Goal: Information Seeking & Learning: Learn about a topic

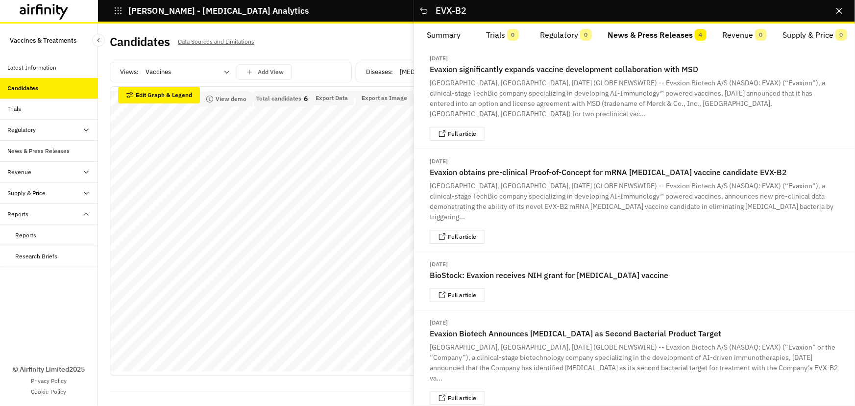
scroll to position [271, 0]
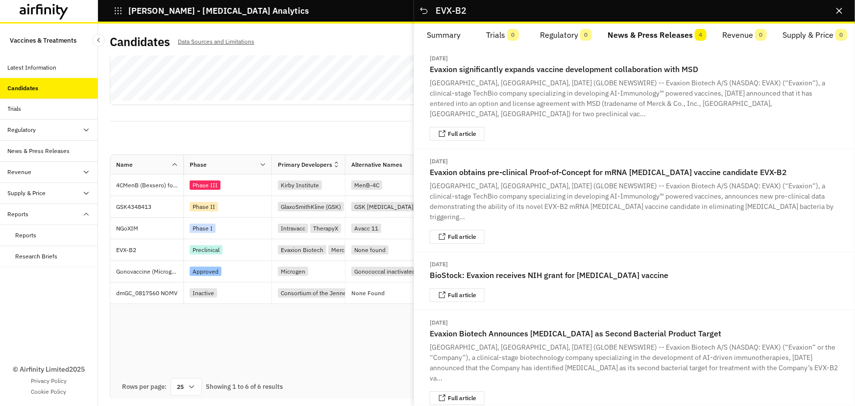
click at [312, 326] on div "Name Phase Primary Developers Alternative Names Diseases Pathogen Types Categor…" at bounding box center [476, 265] width 733 height 220
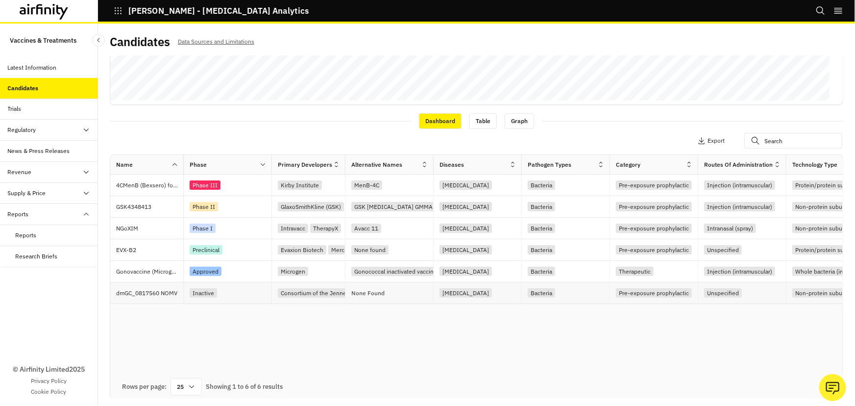
drag, startPoint x: 199, startPoint y: 301, endPoint x: 207, endPoint y: 301, distance: 7.8
click at [207, 301] on div "Inactive" at bounding box center [228, 293] width 88 height 22
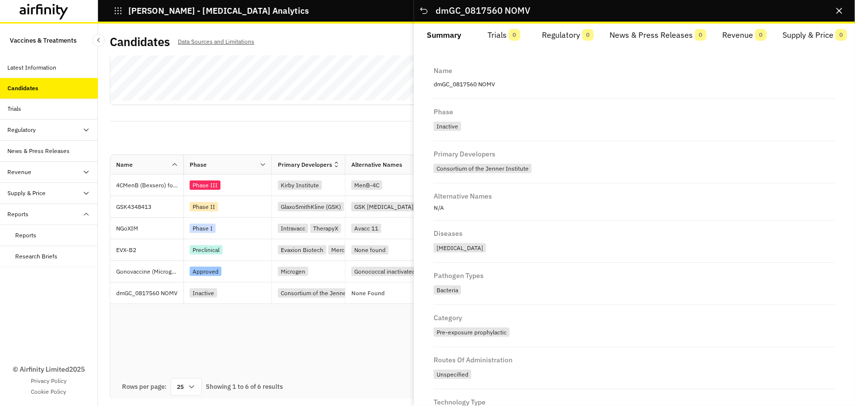
click at [215, 329] on div "Name Phase Primary Developers Alternative Names Diseases Pathogen Types Categor…" at bounding box center [476, 265] width 733 height 220
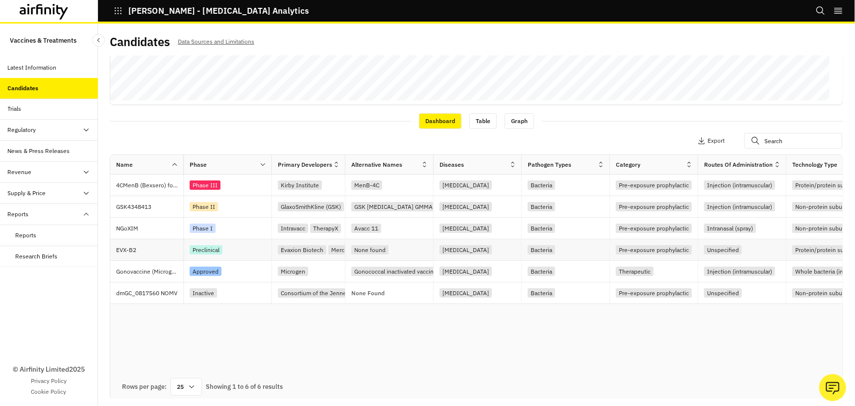
click at [802, 246] on div "Protein/protein subunit" at bounding box center [826, 249] width 68 height 9
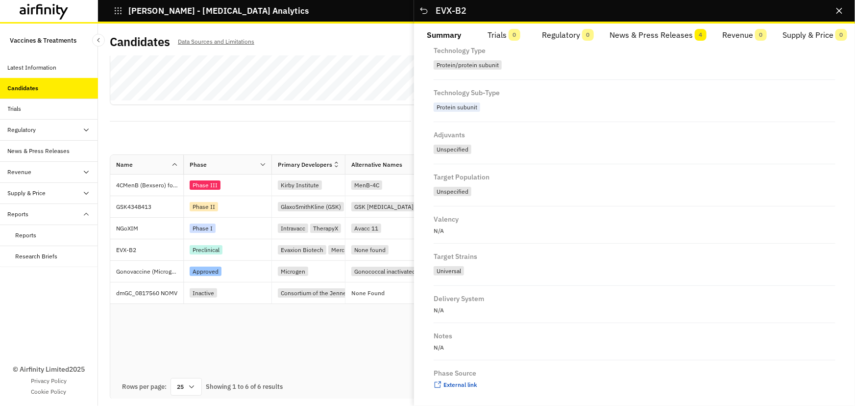
scroll to position [365, 0]
click at [456, 382] on span "External link" at bounding box center [461, 380] width 34 height 7
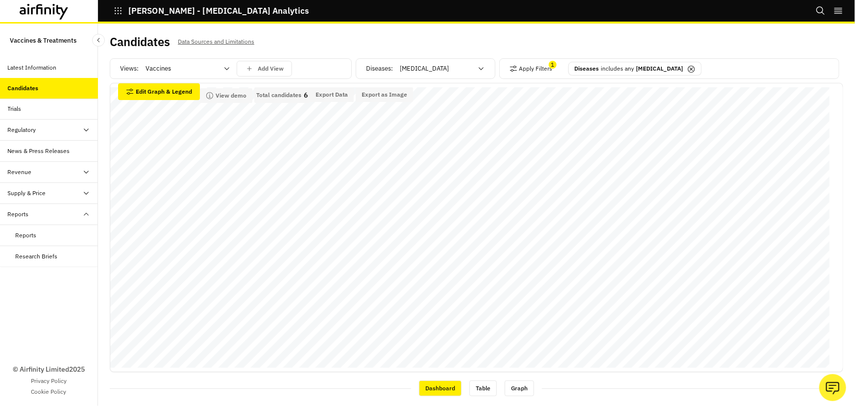
scroll to position [0, 0]
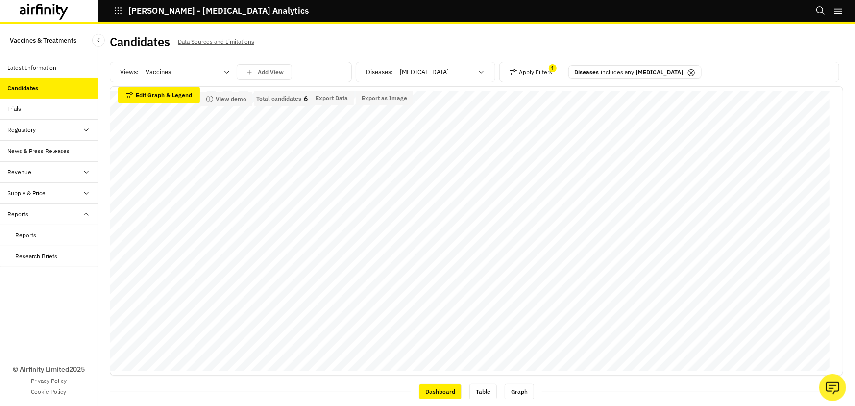
click at [423, 71] on div at bounding box center [436, 72] width 73 height 12
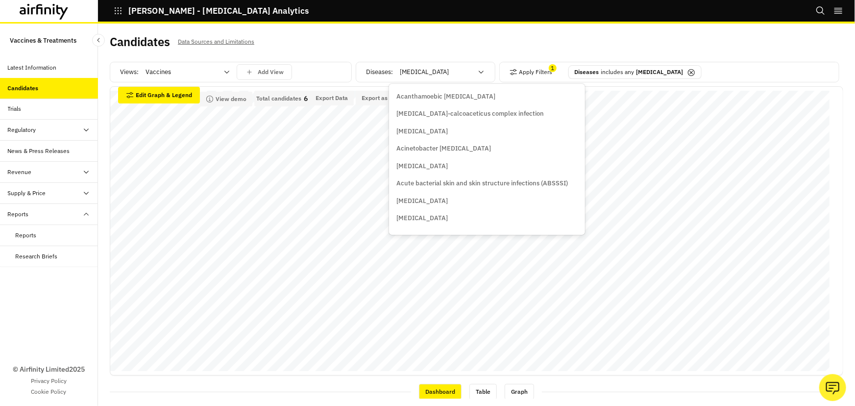
click at [422, 76] on div at bounding box center [436, 72] width 73 height 12
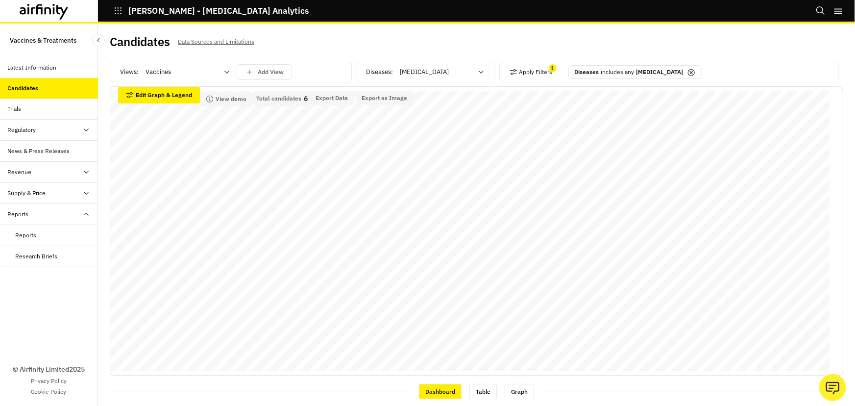
click at [421, 71] on div at bounding box center [436, 72] width 73 height 12
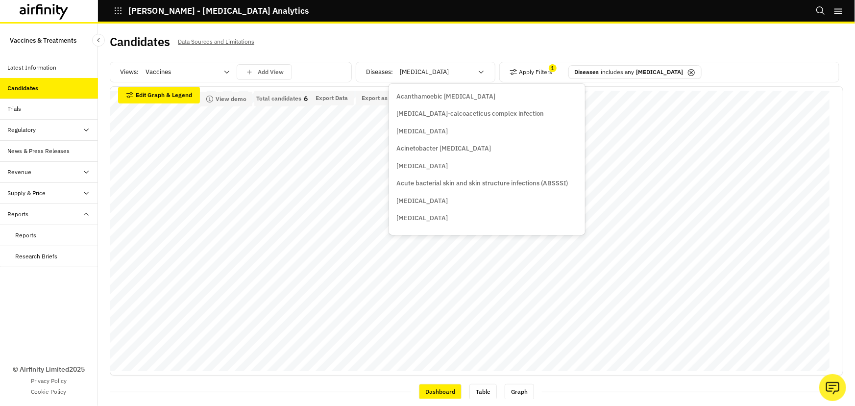
type input "c"
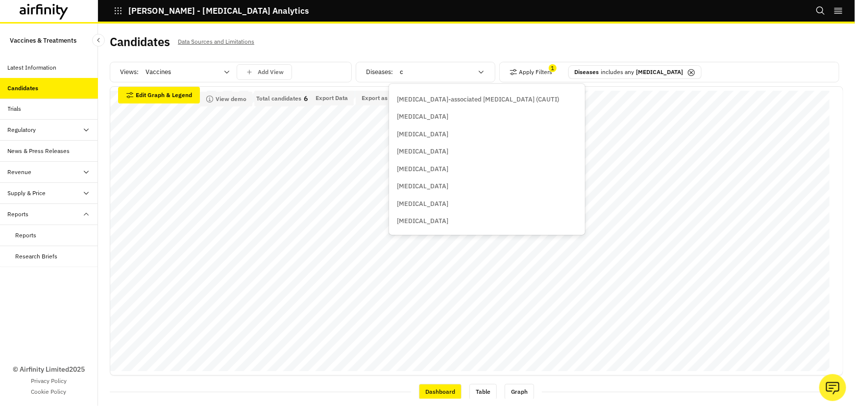
click at [425, 223] on p "[MEDICAL_DATA]" at bounding box center [422, 221] width 51 height 10
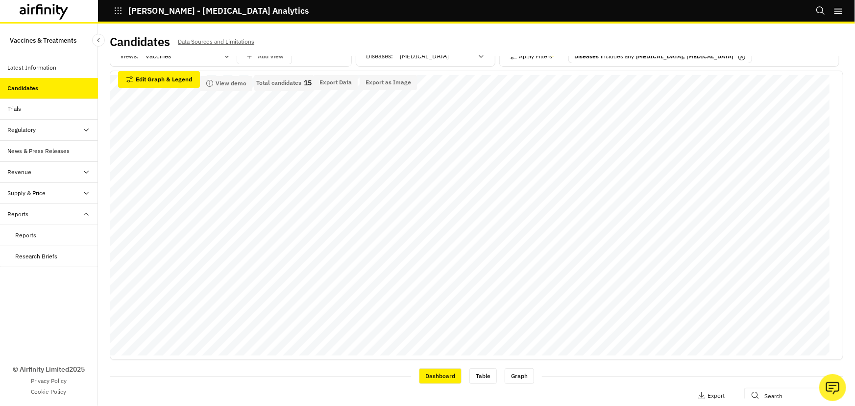
scroll to position [0, 0]
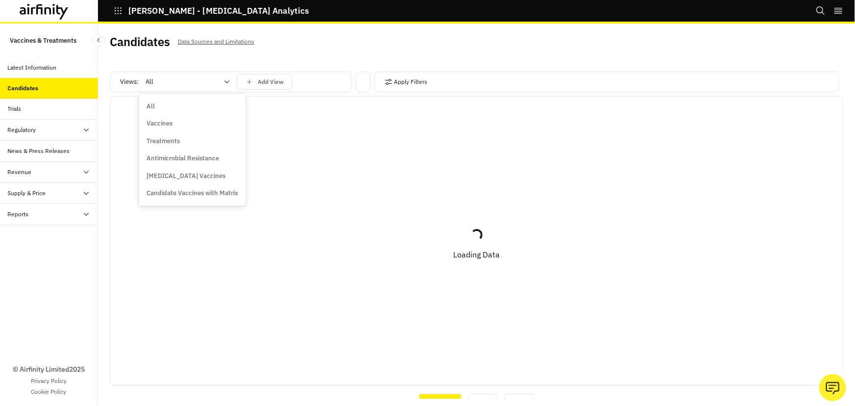
click at [212, 85] on div at bounding box center [182, 82] width 73 height 12
click at [180, 124] on div "Vaccines" at bounding box center [193, 124] width 92 height 10
click at [391, 79] on button "Apply Filters" at bounding box center [406, 82] width 43 height 16
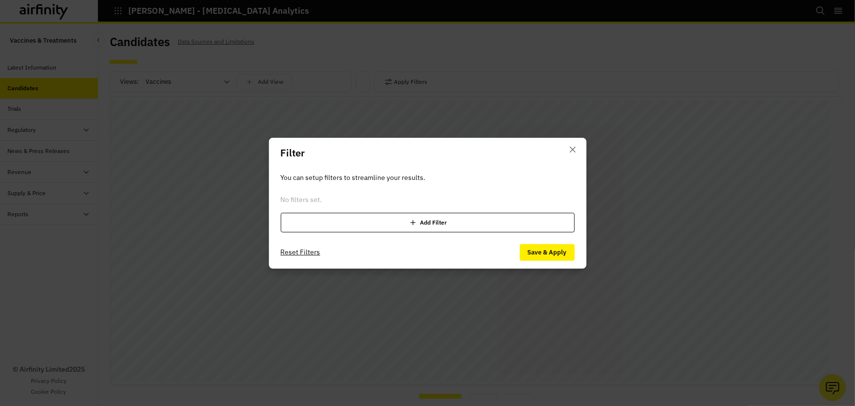
click at [387, 224] on div "Add Filter" at bounding box center [428, 223] width 294 height 20
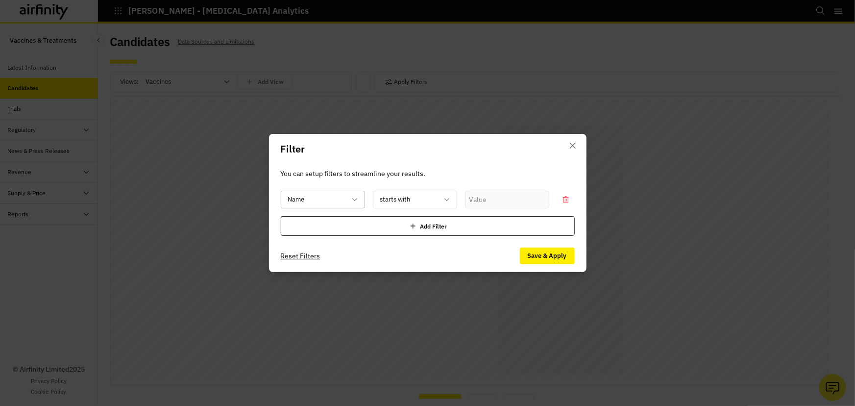
click at [350, 206] on div "Name" at bounding box center [316, 200] width 70 height 16
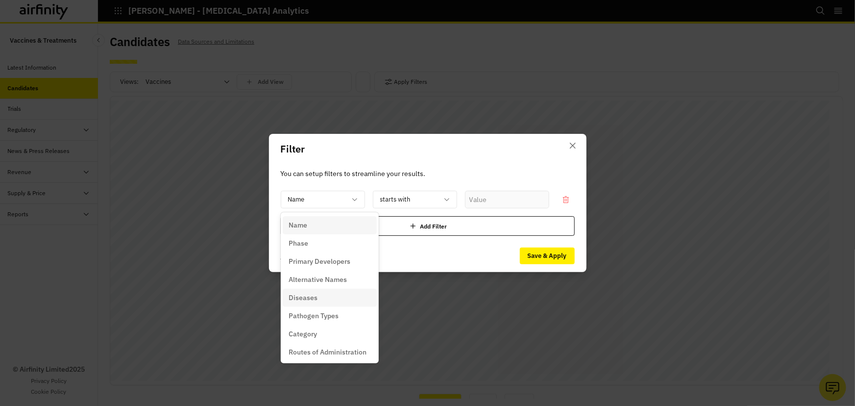
click at [329, 298] on div "Diseases" at bounding box center [330, 298] width 82 height 10
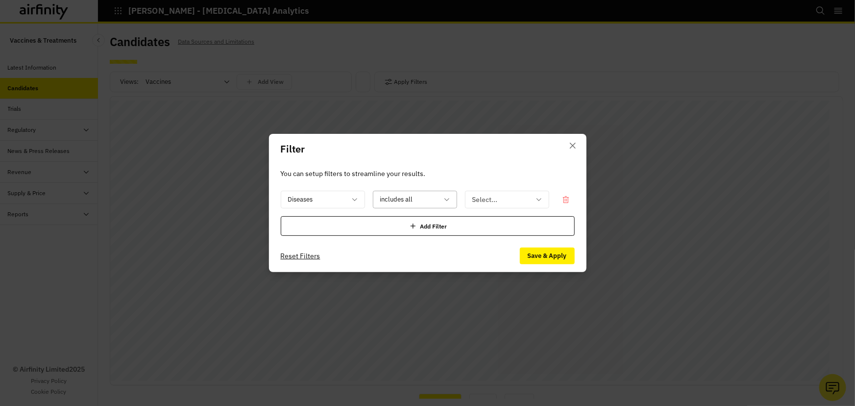
click at [430, 198] on div at bounding box center [409, 200] width 58 height 12
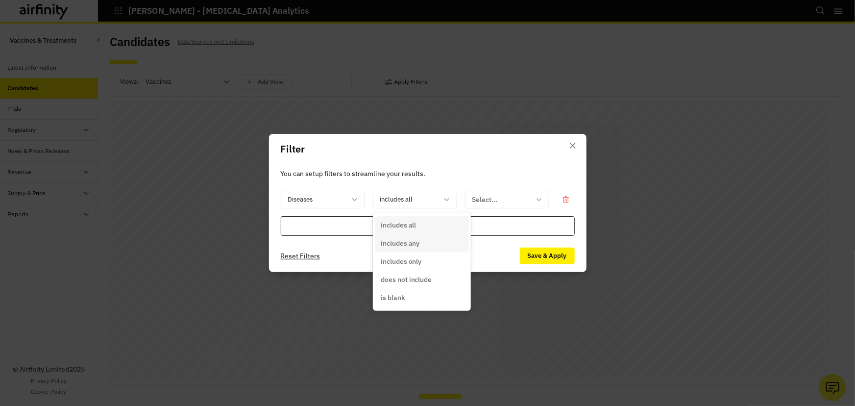
click at [422, 240] on div "includes any" at bounding box center [422, 243] width 82 height 10
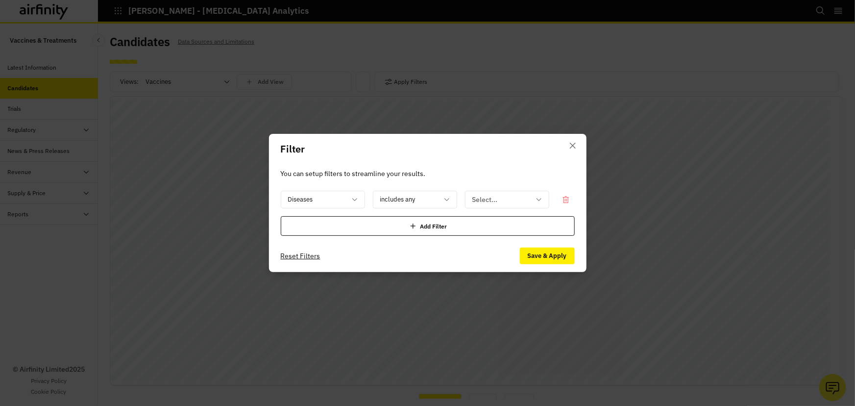
click at [513, 187] on div "You can setup filters to streamline your results. Diseases includes any Select.…" at bounding box center [428, 201] width 318 height 75
click at [510, 202] on div at bounding box center [501, 200] width 58 height 12
type input "cl"
click at [481, 167] on div "You can setup filters to streamline your results. Diseases includes any 0 resul…" at bounding box center [428, 201] width 318 height 75
click at [578, 143] on button "Close" at bounding box center [573, 146] width 16 height 16
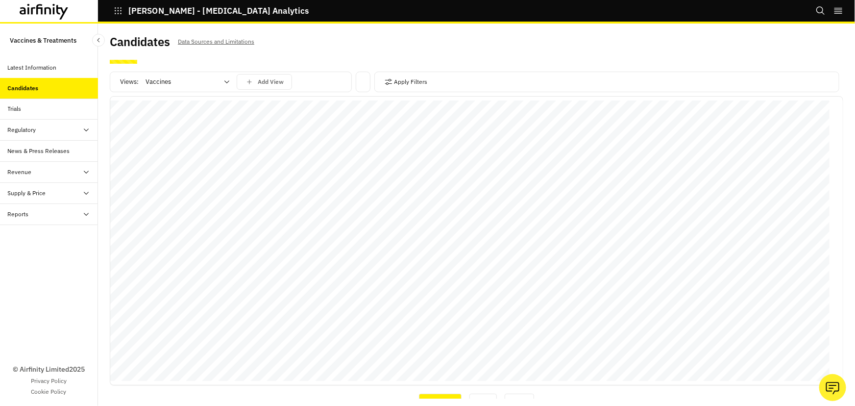
click at [293, 59] on div "Candidates Data Sources and Limitations Views: Vaccines Add View Apply Filters …" at bounding box center [477, 215] width 734 height 365
click at [398, 74] on button "Apply Filters" at bounding box center [406, 82] width 43 height 16
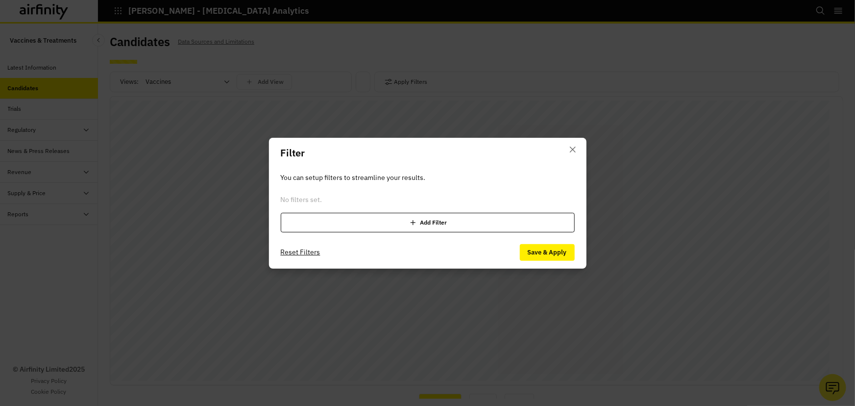
click at [400, 215] on div "Add Filter" at bounding box center [428, 223] width 294 height 20
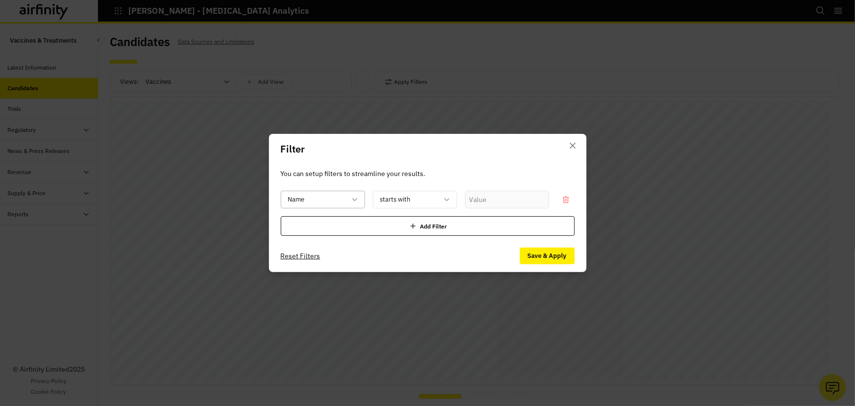
click at [328, 204] on div at bounding box center [317, 200] width 58 height 12
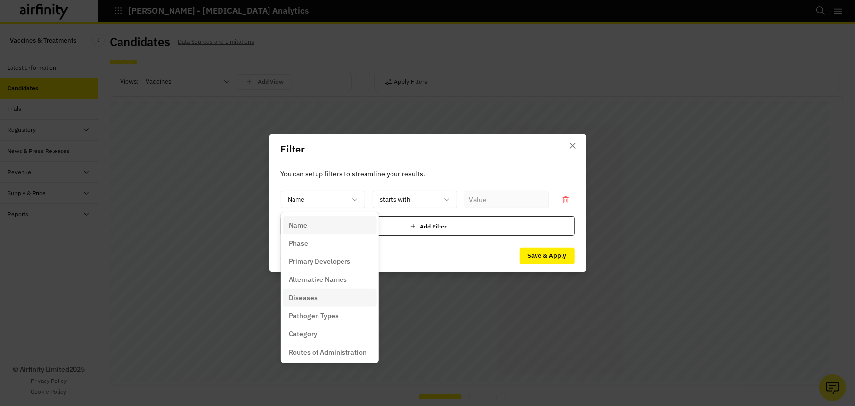
click at [304, 296] on p "Diseases" at bounding box center [303, 298] width 29 height 10
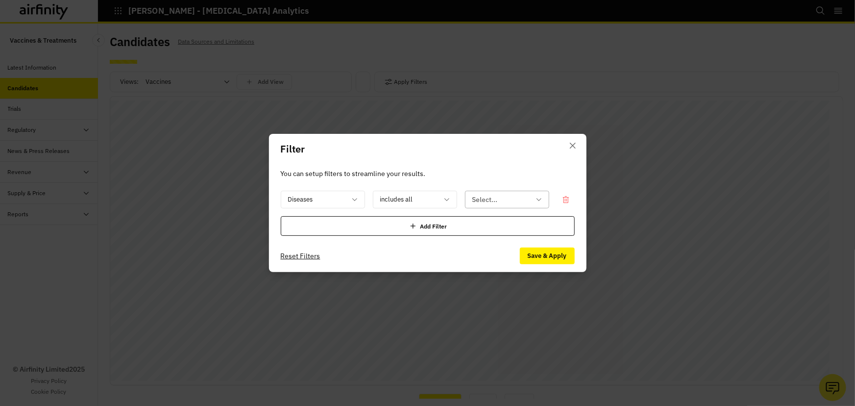
click at [475, 195] on div at bounding box center [501, 200] width 58 height 12
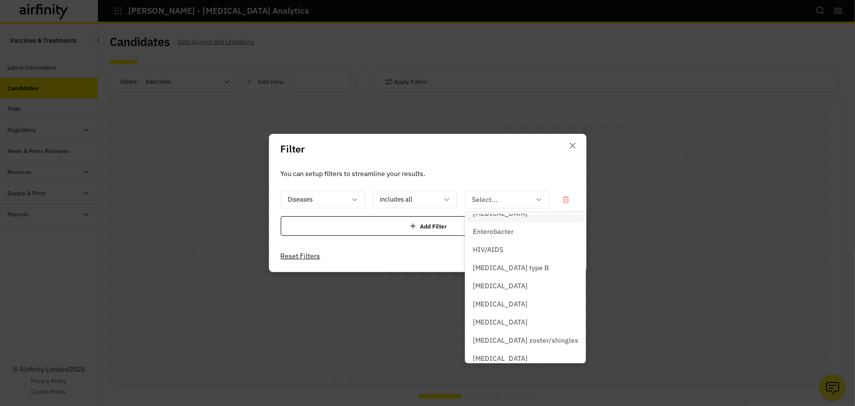
scroll to position [44, 0]
click at [574, 147] on icon "Close" at bounding box center [572, 146] width 6 height 6
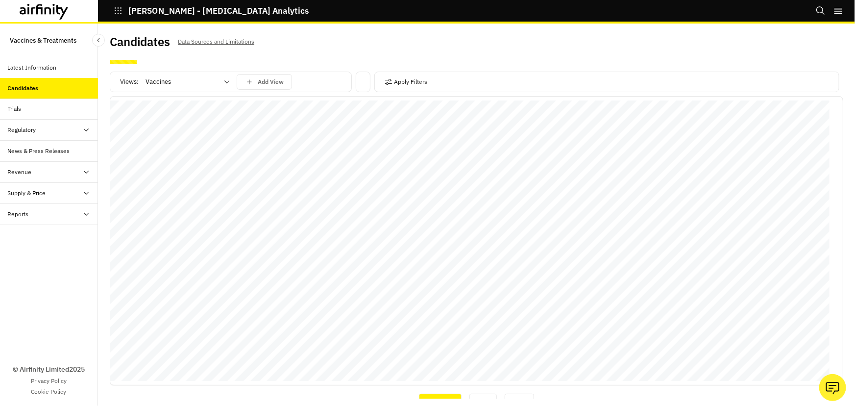
click at [373, 53] on div "Candidates Data Sources and Limitations" at bounding box center [293, 45] width 367 height 21
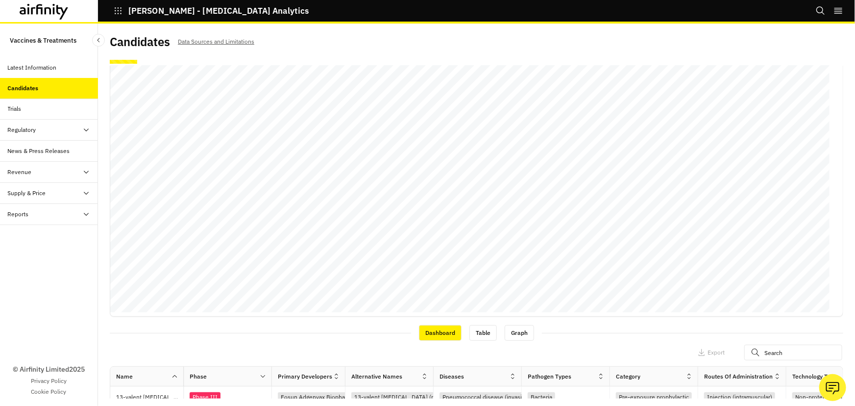
scroll to position [0, 0]
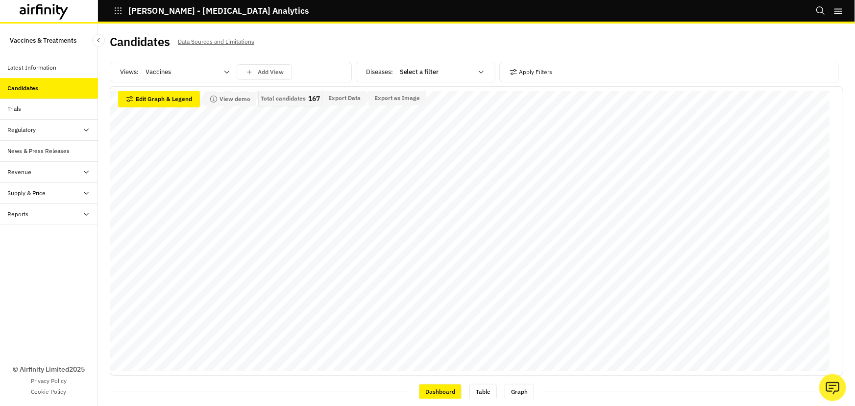
click at [449, 71] on div at bounding box center [436, 72] width 73 height 12
click at [421, 48] on div "Candidates Data Sources and Limitations" at bounding box center [293, 45] width 367 height 21
click at [422, 44] on div "Candidates Data Sources and Limitations" at bounding box center [293, 45] width 367 height 21
click at [186, 72] on div at bounding box center [182, 72] width 73 height 12
click at [318, 46] on div "Candidates Data Sources and Limitations" at bounding box center [293, 45] width 367 height 21
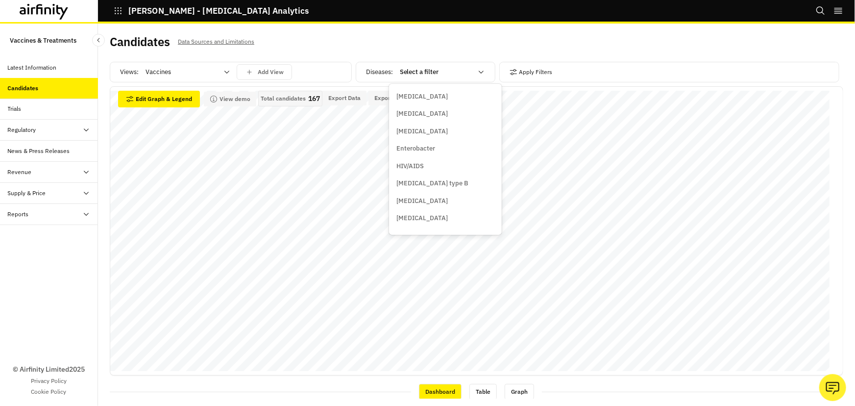
click at [404, 74] on div at bounding box center [436, 72] width 73 height 12
type input "g"
click at [344, 48] on div "Candidates Data Sources and Limitations" at bounding box center [293, 45] width 367 height 21
click at [26, 109] on div "Trials" at bounding box center [53, 108] width 90 height 9
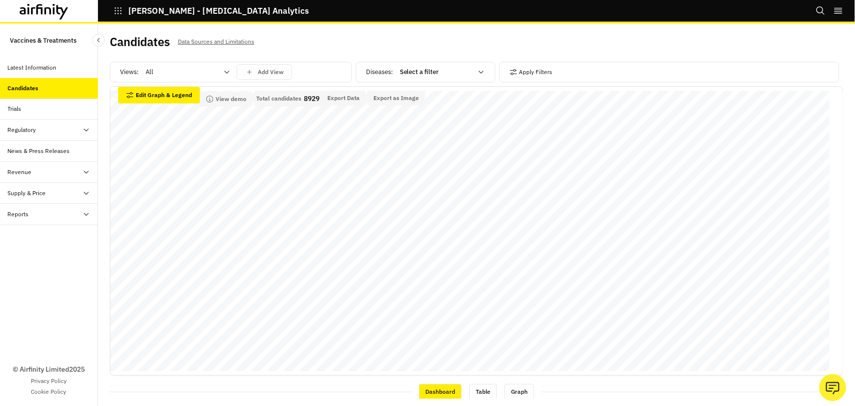
click at [212, 72] on div at bounding box center [182, 72] width 73 height 12
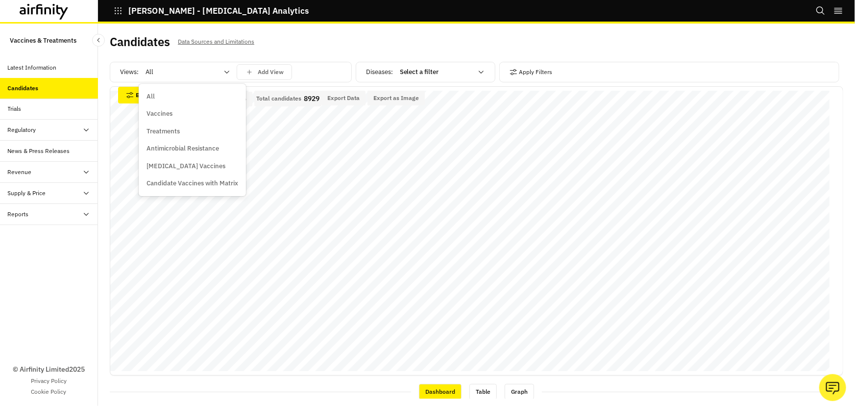
click at [186, 111] on div "Vaccines" at bounding box center [193, 114] width 92 height 10
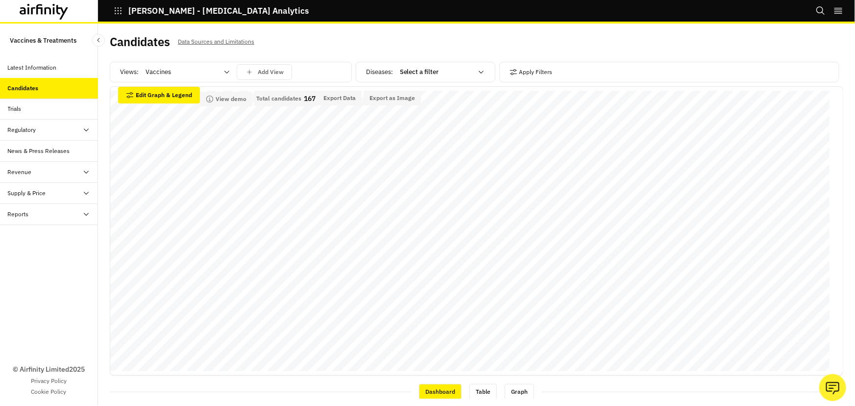
click at [460, 70] on div at bounding box center [436, 72] width 73 height 12
click at [421, 224] on p "[MEDICAL_DATA]" at bounding box center [422, 225] width 51 height 10
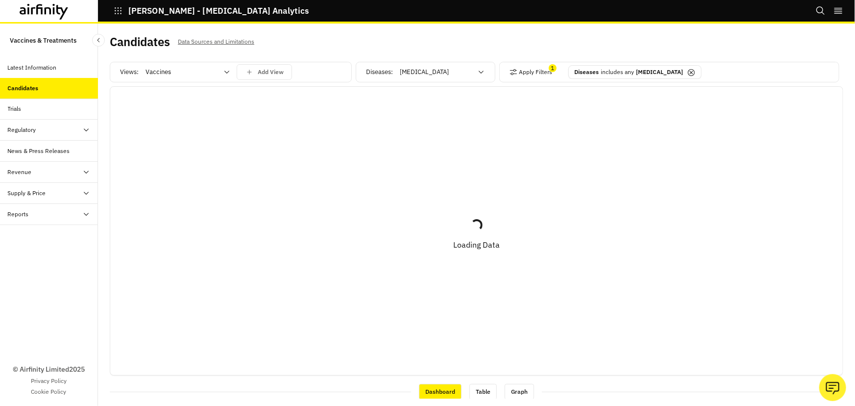
click at [328, 30] on div "Candidates Data Sources and Limitations Views: Vaccines Add View Diseases : Chl…" at bounding box center [476, 215] width 757 height 382
